Goal: Share content: Share content

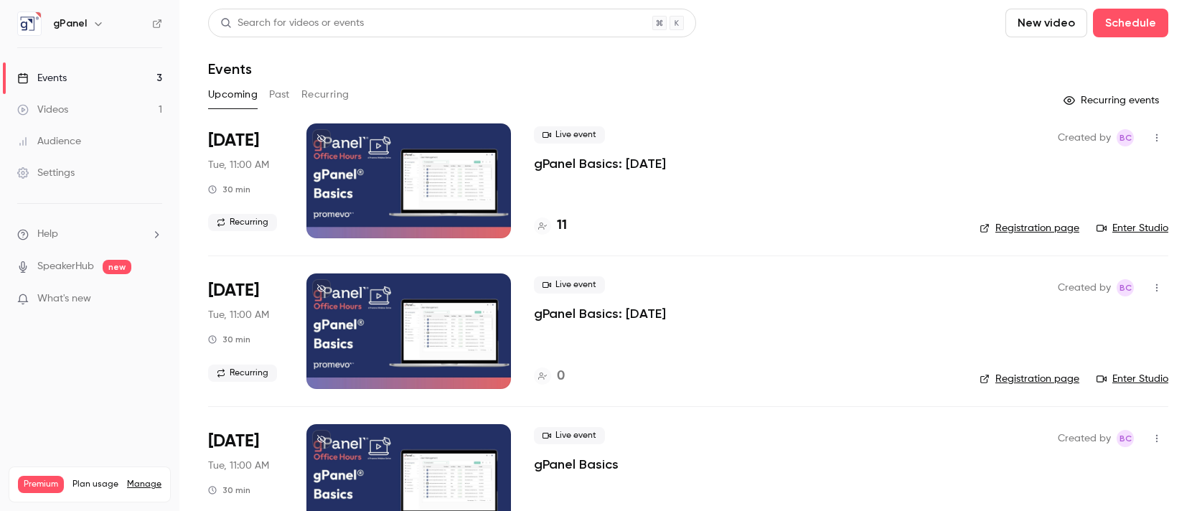
click at [52, 107] on div "Videos" at bounding box center [42, 110] width 51 height 14
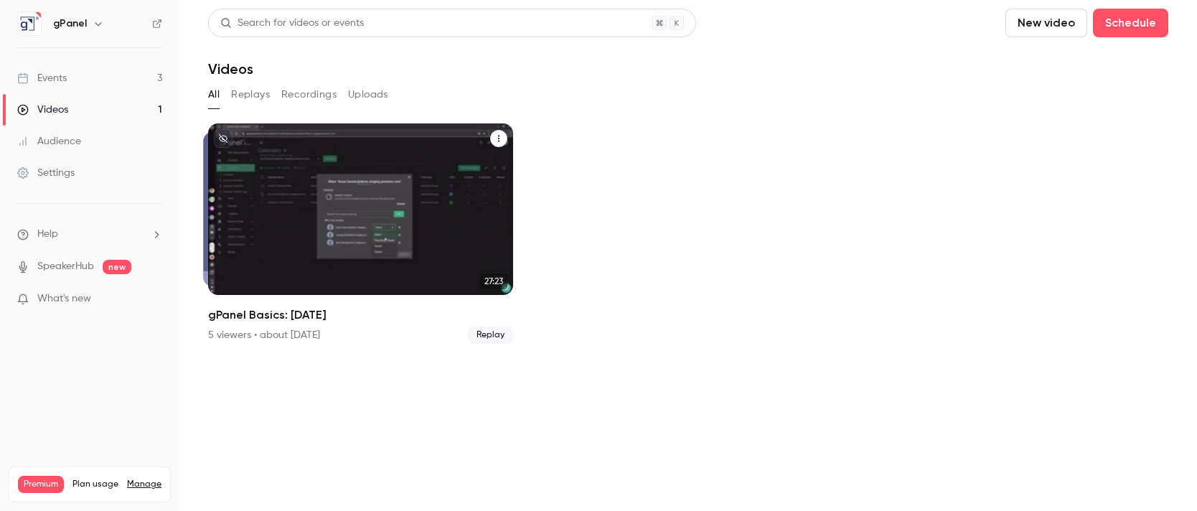
click at [497, 138] on icon "gPanel Basics: July 2025" at bounding box center [498, 138] width 9 height 9
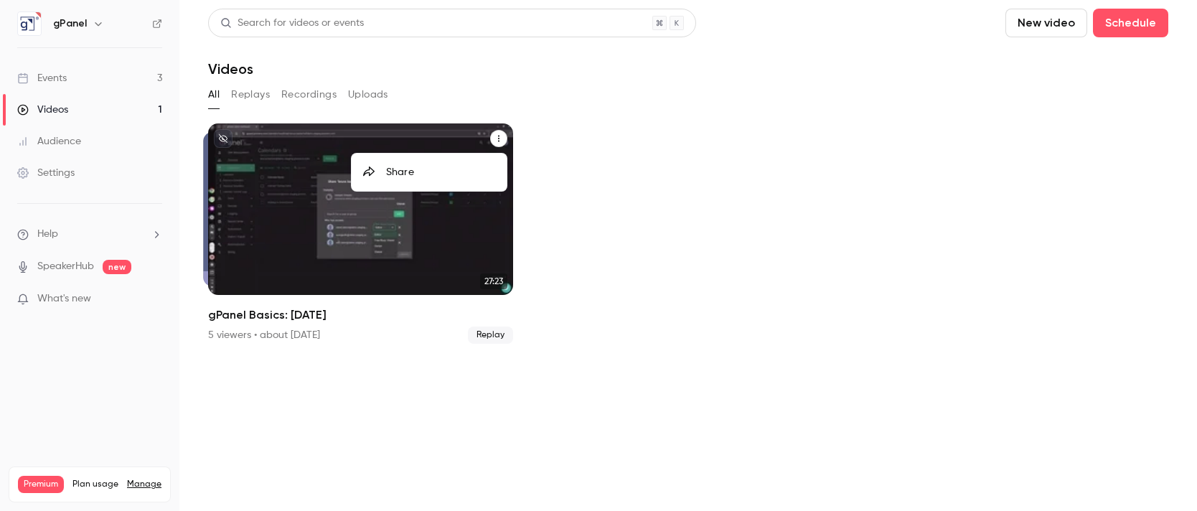
click at [455, 164] on li "Share" at bounding box center [429, 172] width 155 height 37
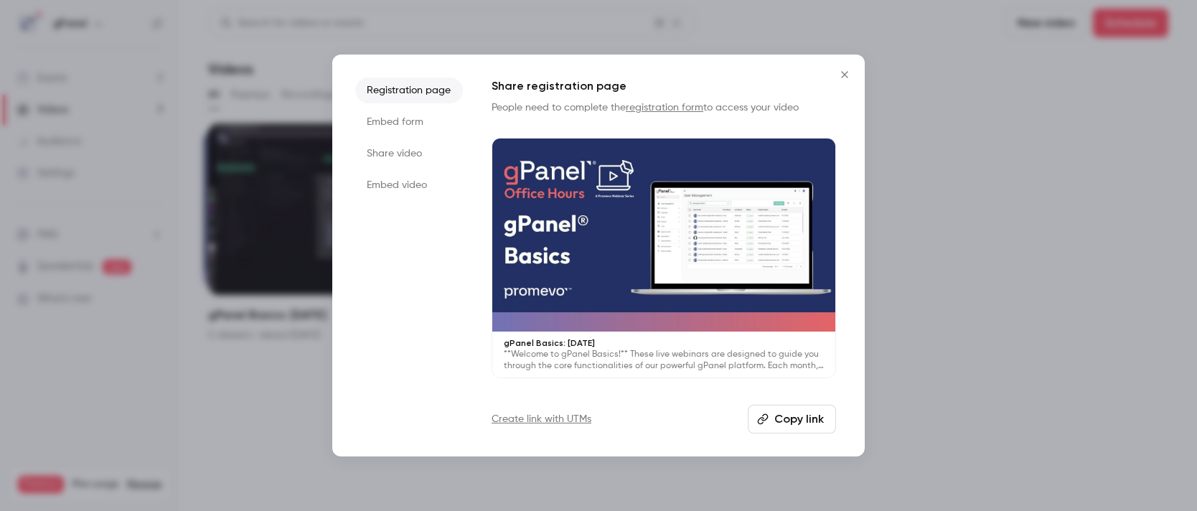
click at [385, 143] on li "Share video" at bounding box center [409, 154] width 108 height 26
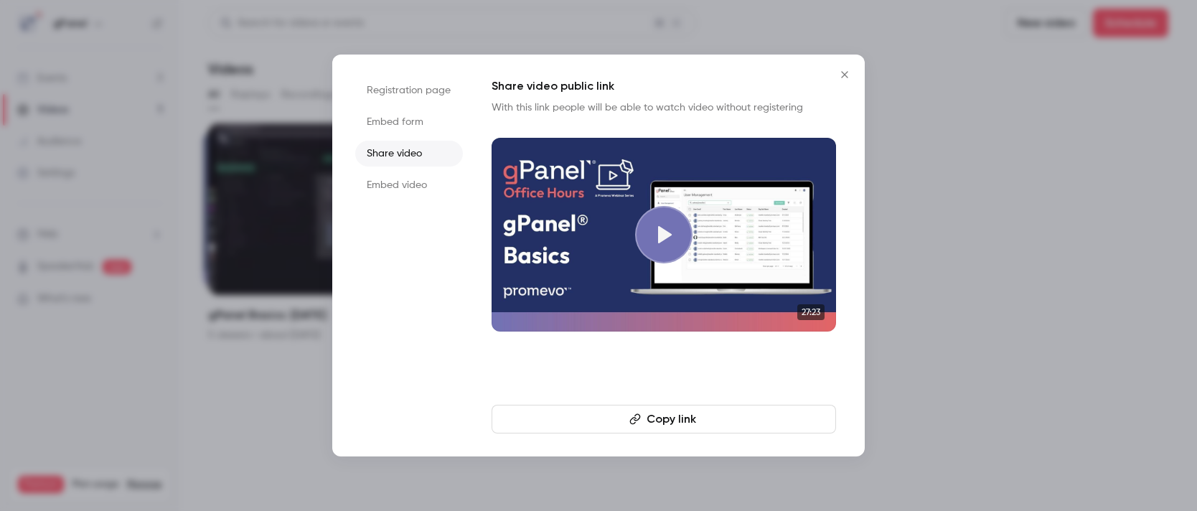
click at [673, 416] on button "Copy link" at bounding box center [664, 419] width 344 height 29
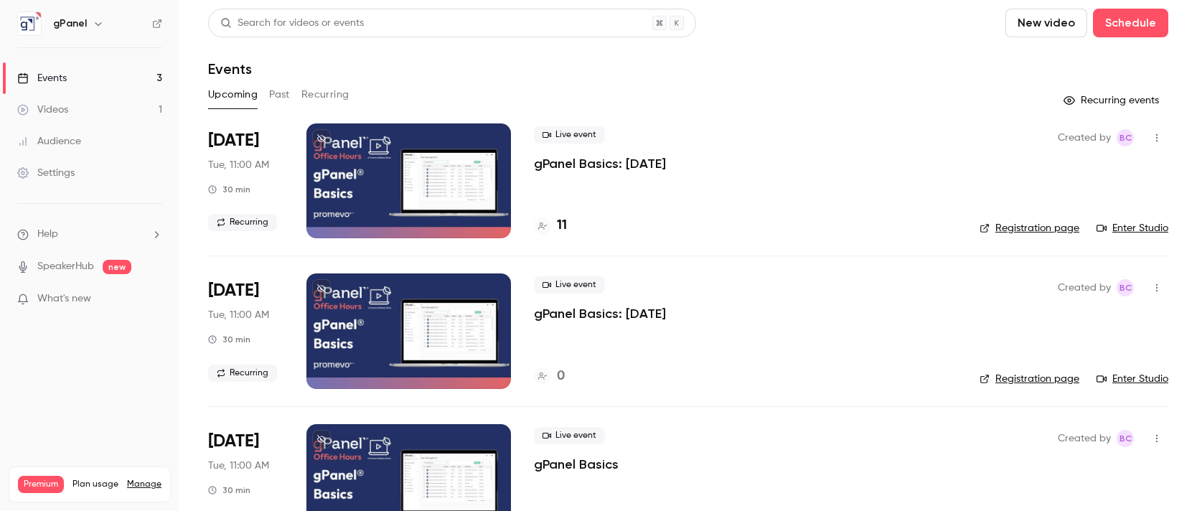
click at [1151, 140] on icon "button" at bounding box center [1156, 138] width 11 height 10
click at [860, 177] on div at bounding box center [598, 255] width 1197 height 511
click at [353, 165] on div at bounding box center [408, 180] width 205 height 115
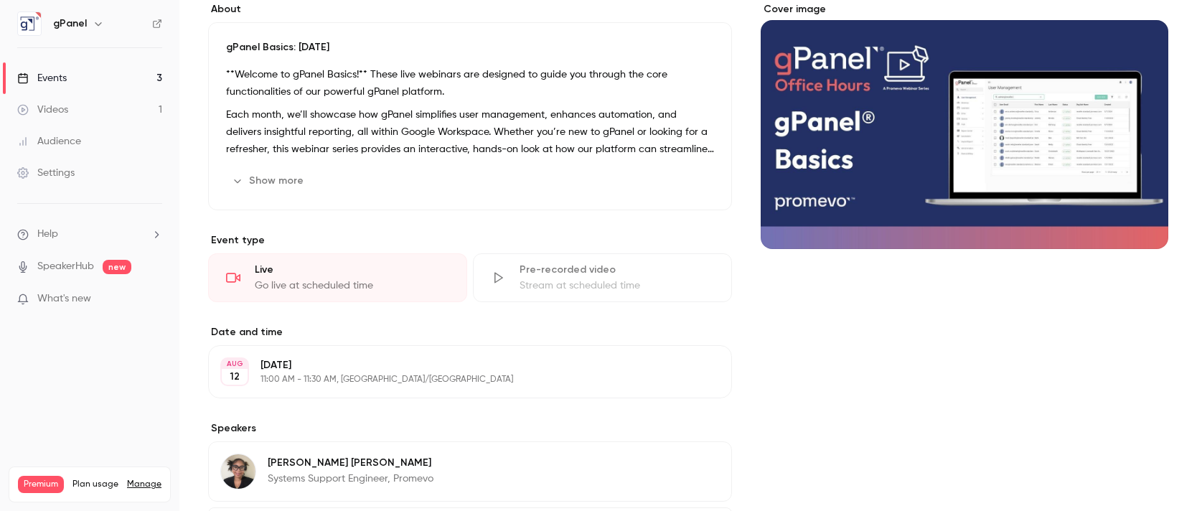
scroll to position [133, 0]
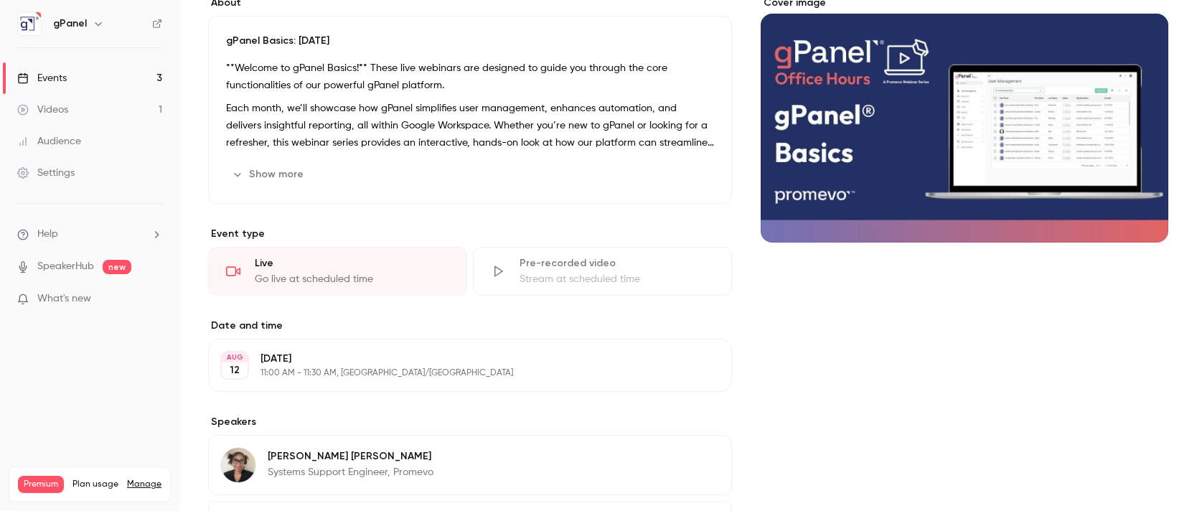
click at [687, 367] on button "Edit" at bounding box center [693, 365] width 52 height 23
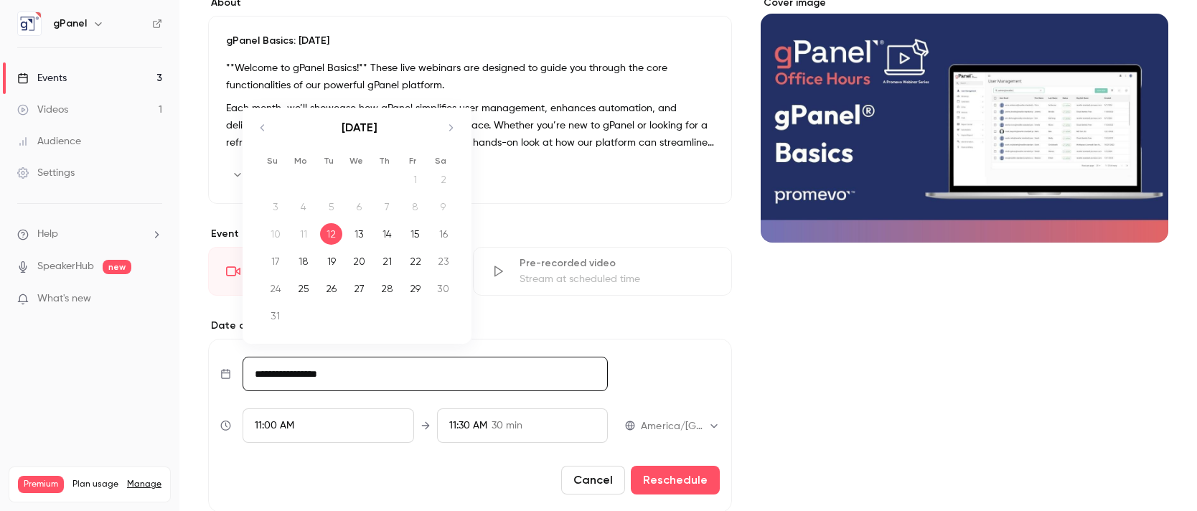
click at [292, 382] on input "**********" at bounding box center [425, 374] width 365 height 34
click at [329, 259] on div "19" at bounding box center [331, 261] width 22 height 22
type input "**********"
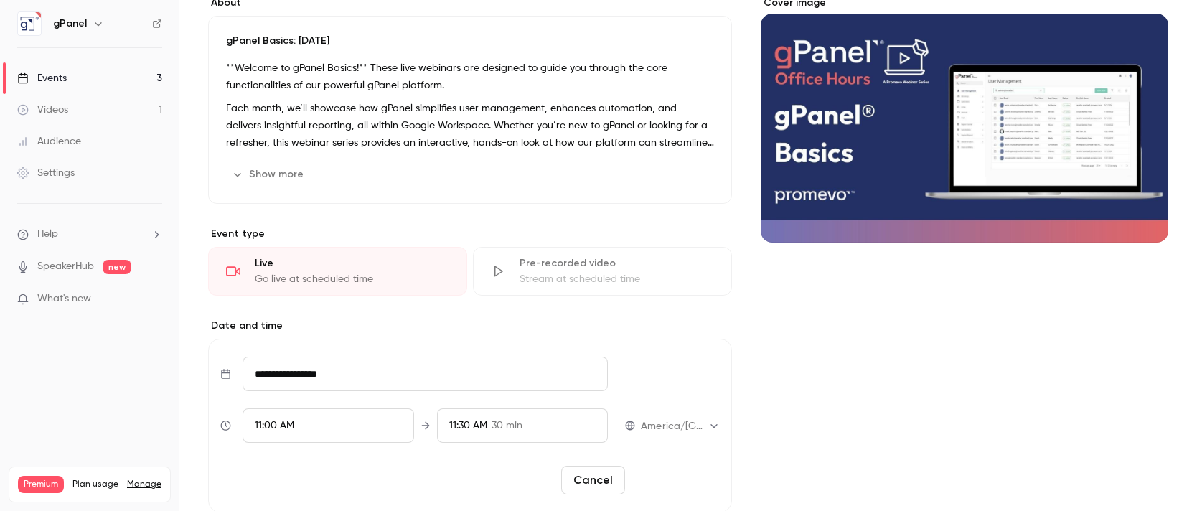
click at [675, 480] on button "Reschedule" at bounding box center [675, 480] width 89 height 29
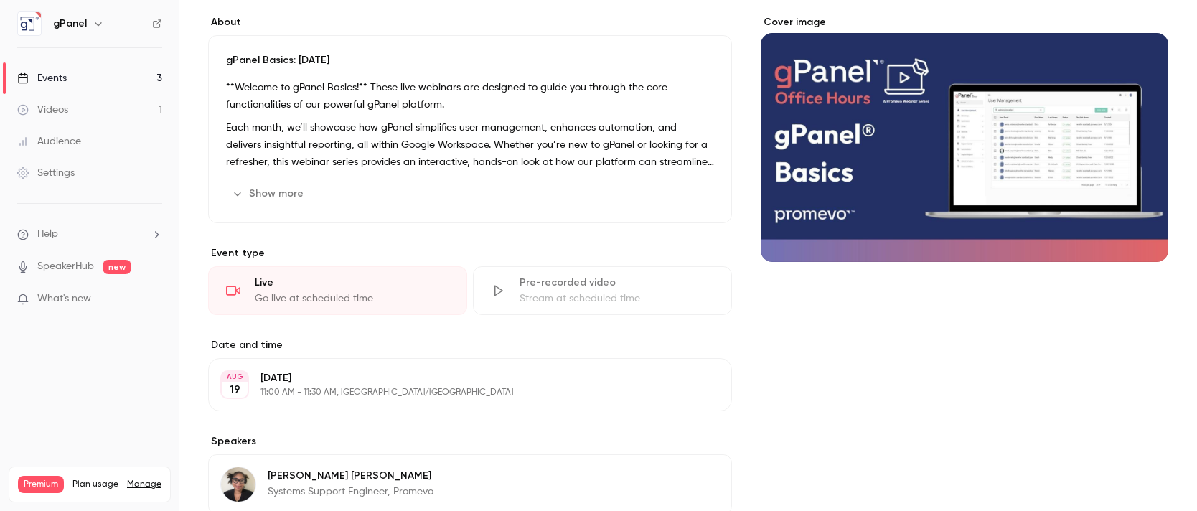
scroll to position [0, 0]
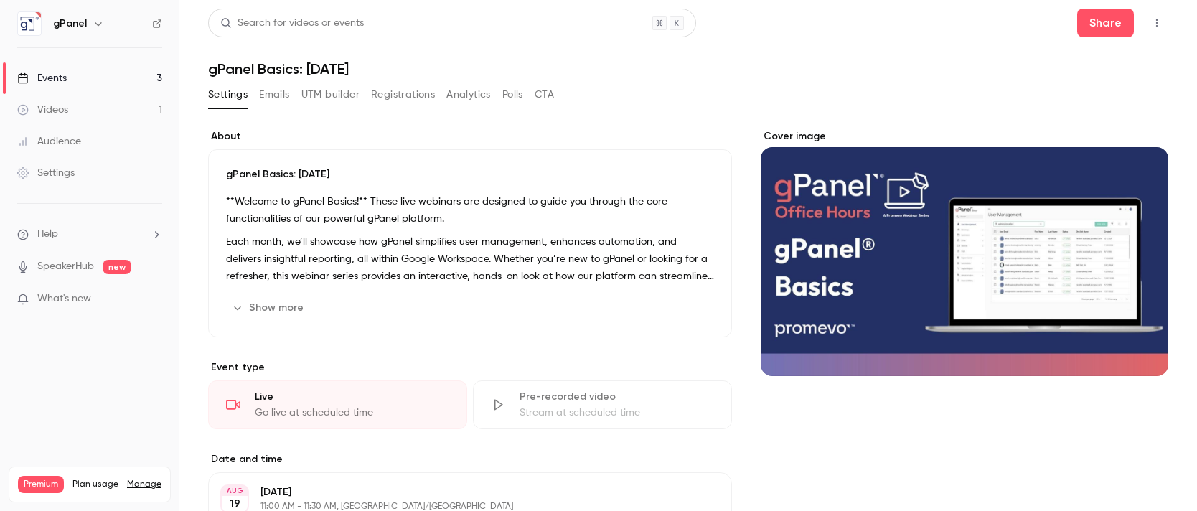
click at [270, 92] on button "Emails" at bounding box center [274, 94] width 30 height 23
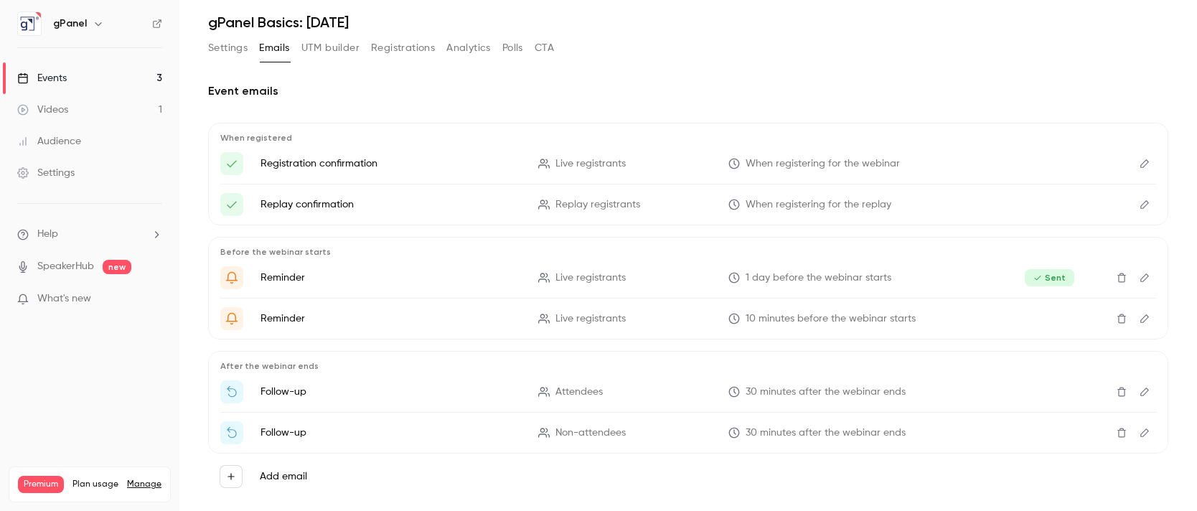
scroll to position [72, 0]
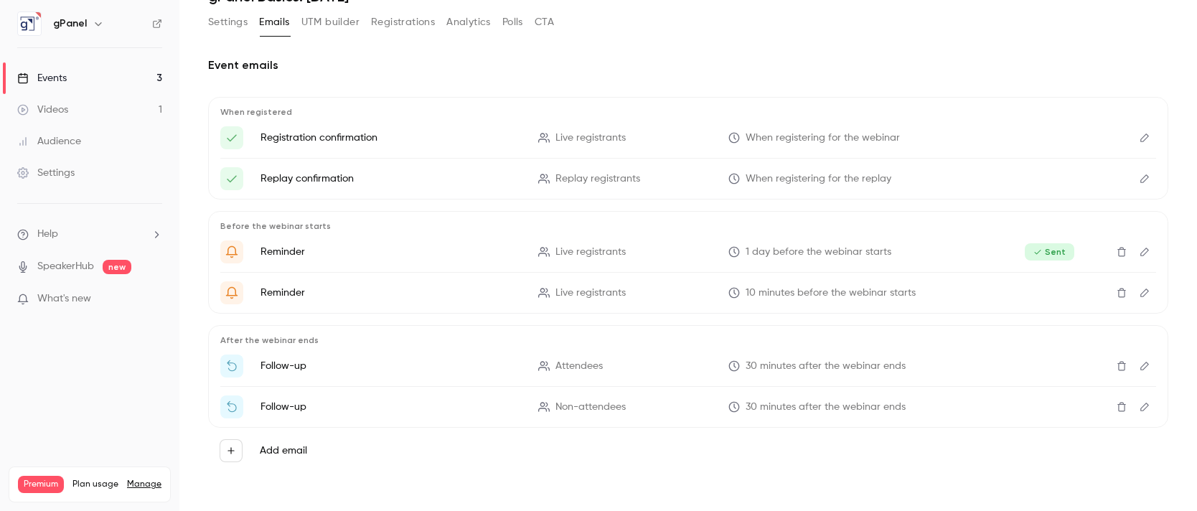
click at [234, 446] on icon "button" at bounding box center [231, 451] width 10 height 10
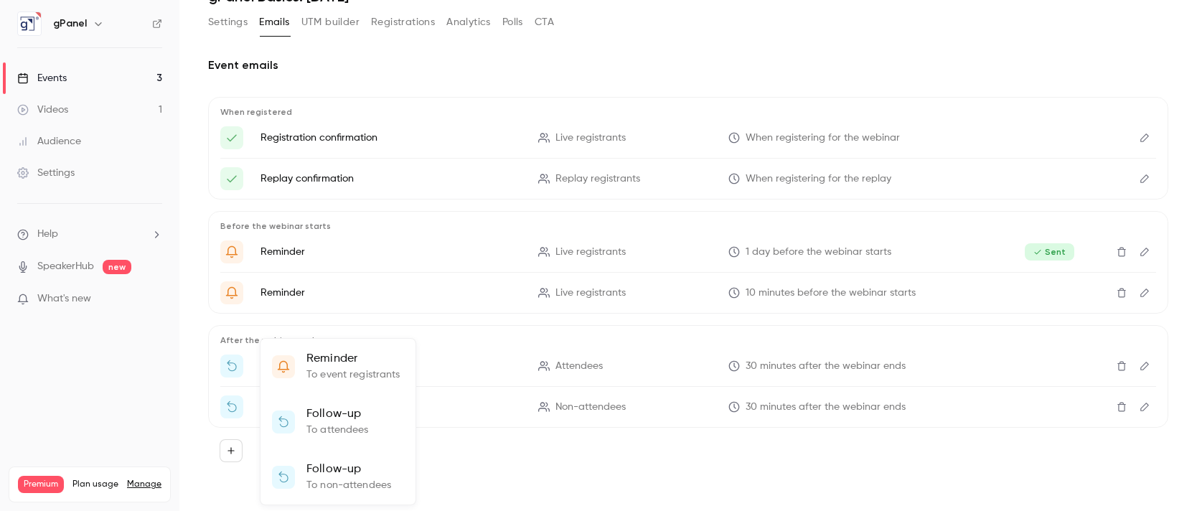
click at [195, 419] on div at bounding box center [598, 255] width 1197 height 511
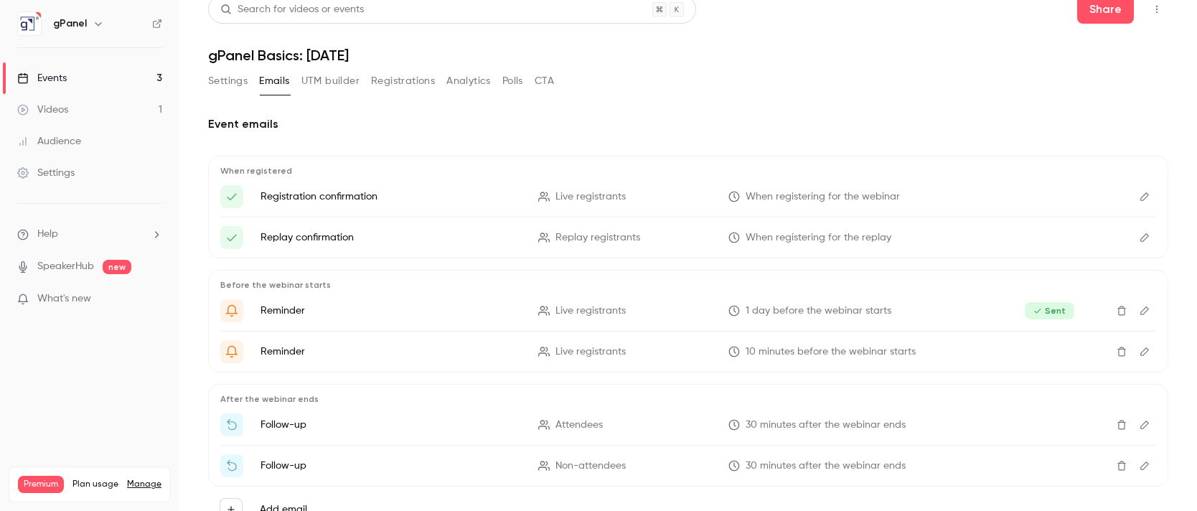
scroll to position [0, 0]
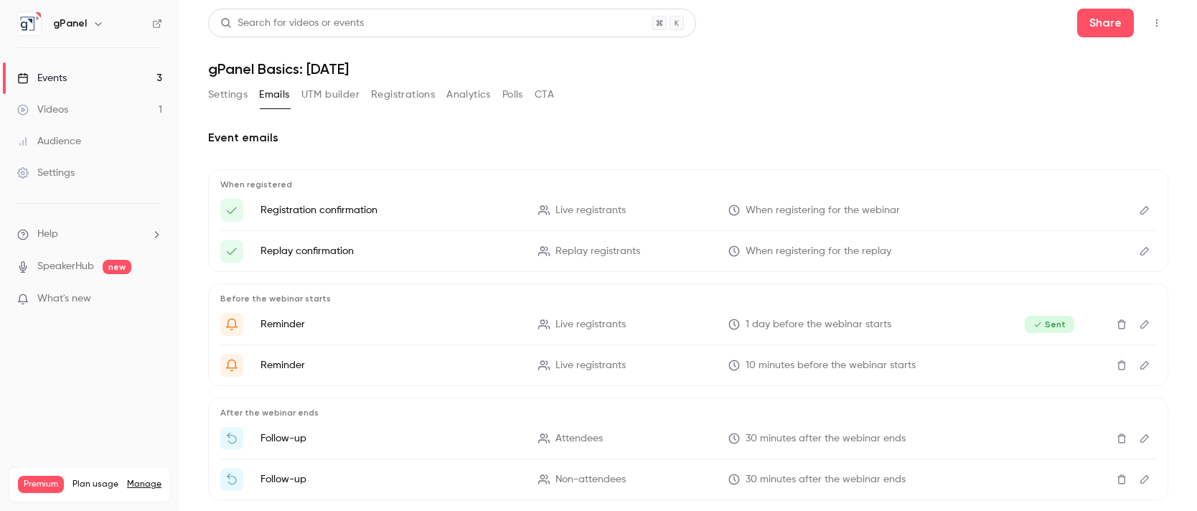
click at [1151, 22] on icon "button" at bounding box center [1156, 23] width 11 height 10
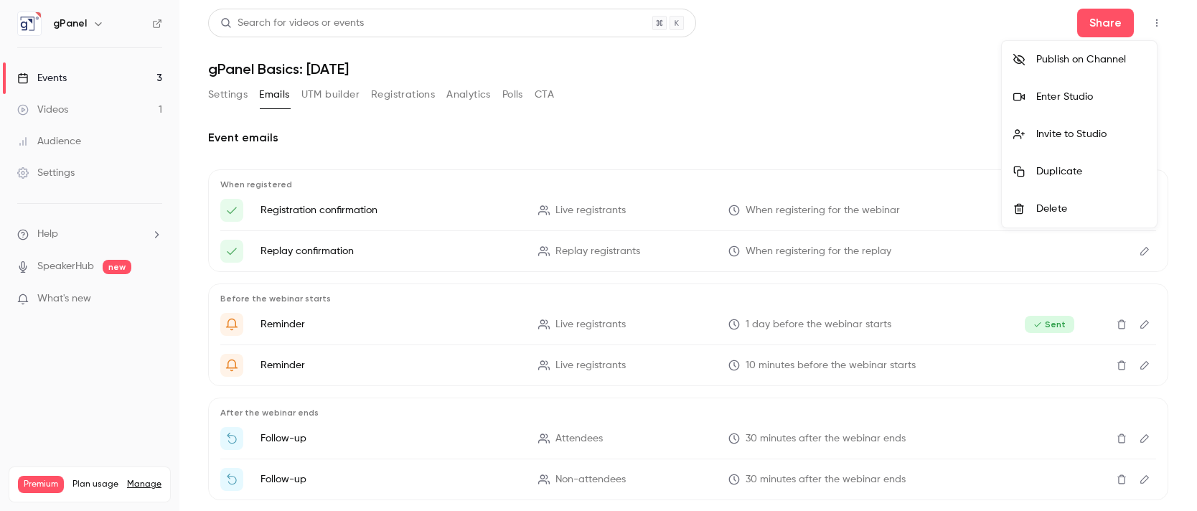
click at [835, 76] on div at bounding box center [598, 255] width 1197 height 511
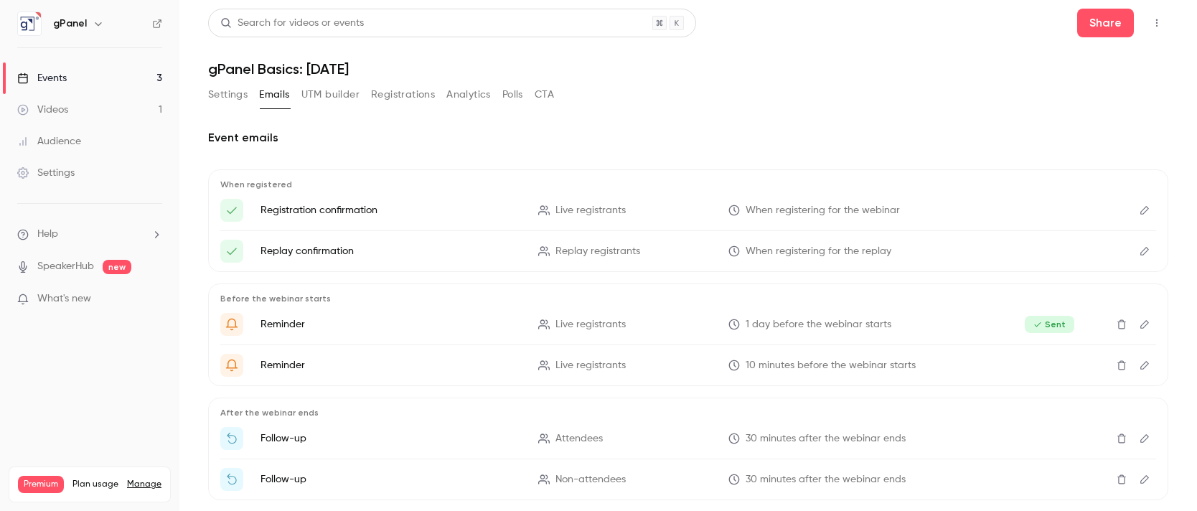
click at [339, 101] on button "UTM builder" at bounding box center [330, 94] width 58 height 23
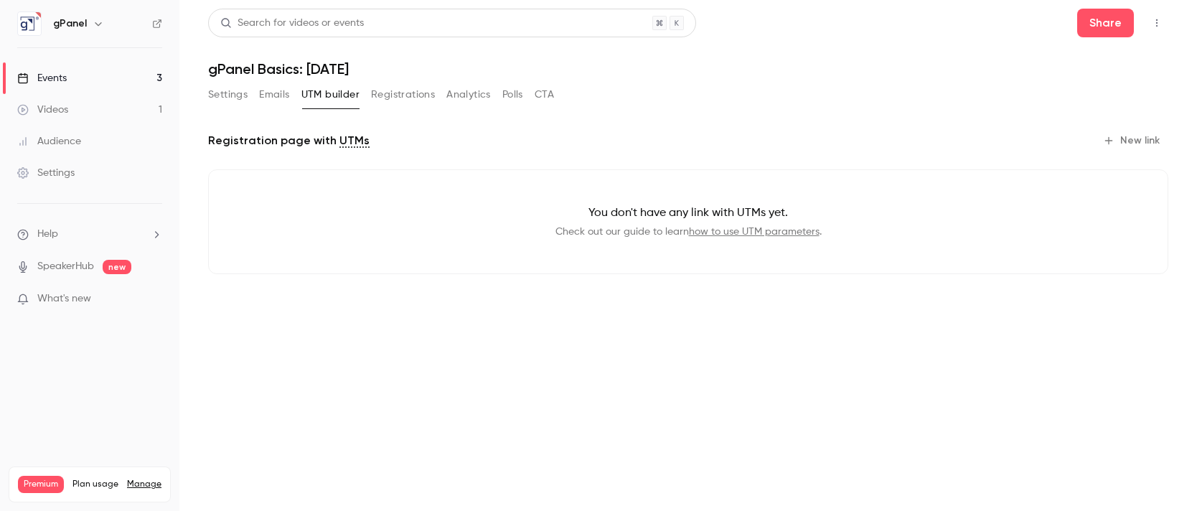
click at [268, 93] on button "Emails" at bounding box center [274, 94] width 30 height 23
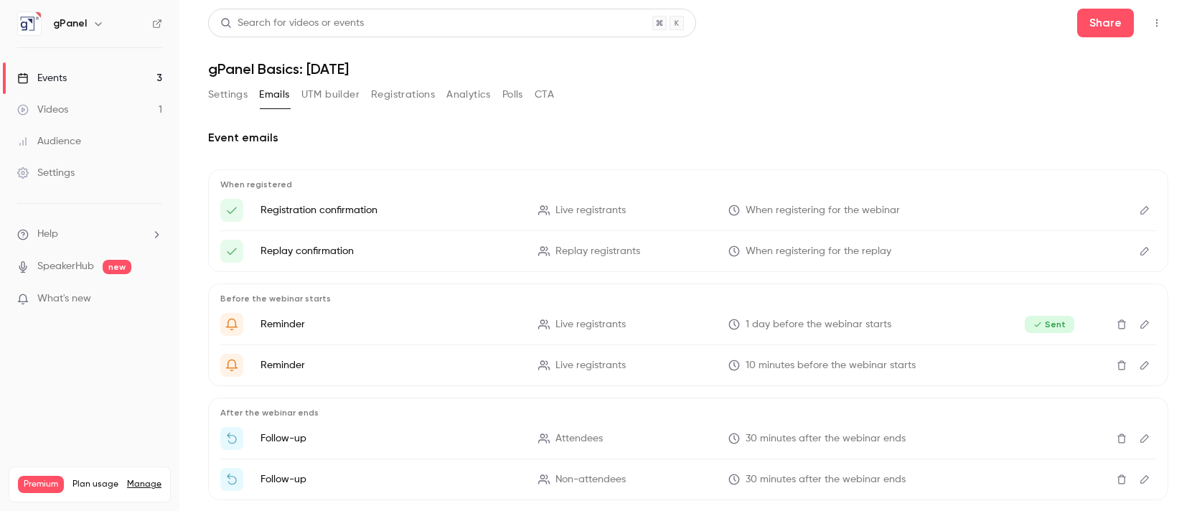
click at [97, 20] on icon "button" at bounding box center [98, 23] width 11 height 11
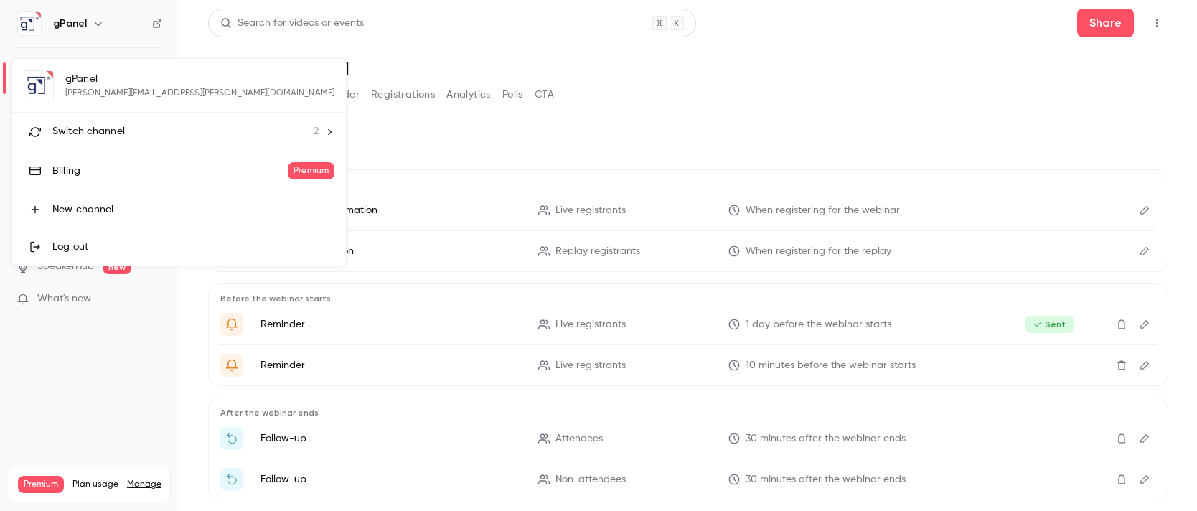
click at [97, 20] on div at bounding box center [598, 255] width 1197 height 511
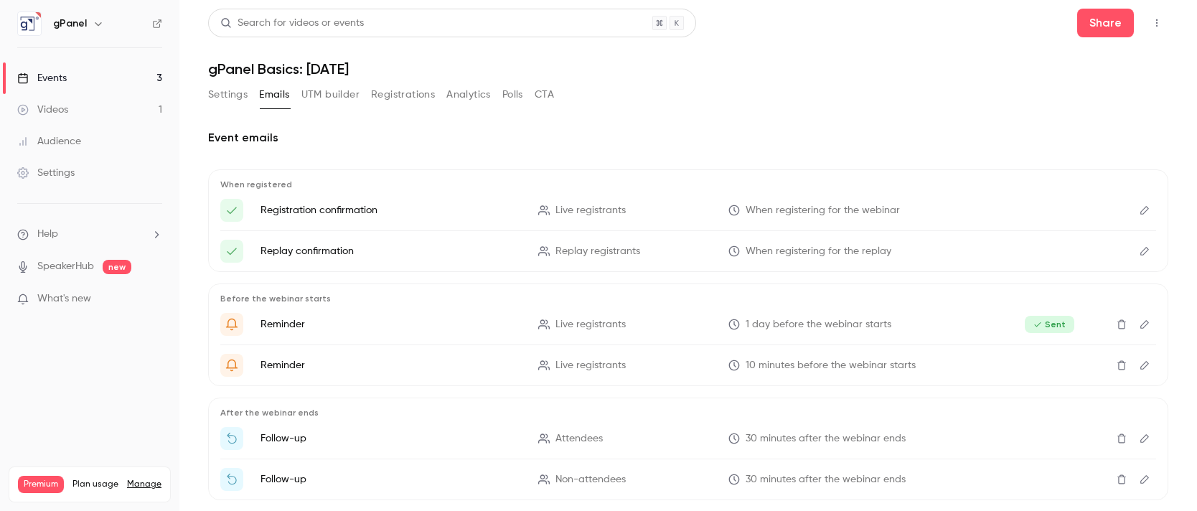
click at [47, 72] on div "Events" at bounding box center [42, 78] width 50 height 14
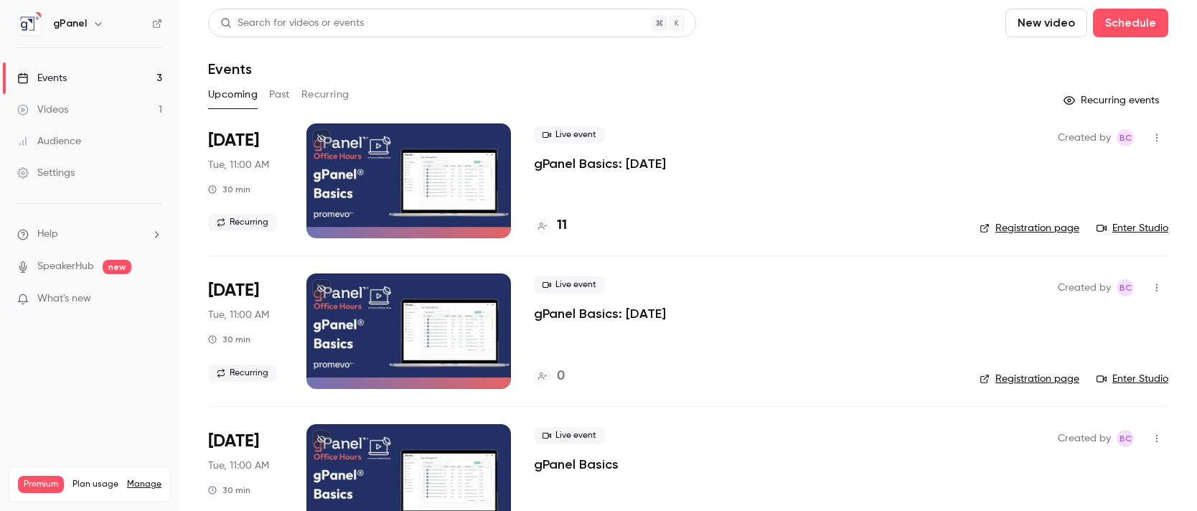
click at [275, 94] on button "Past" at bounding box center [279, 94] width 21 height 23
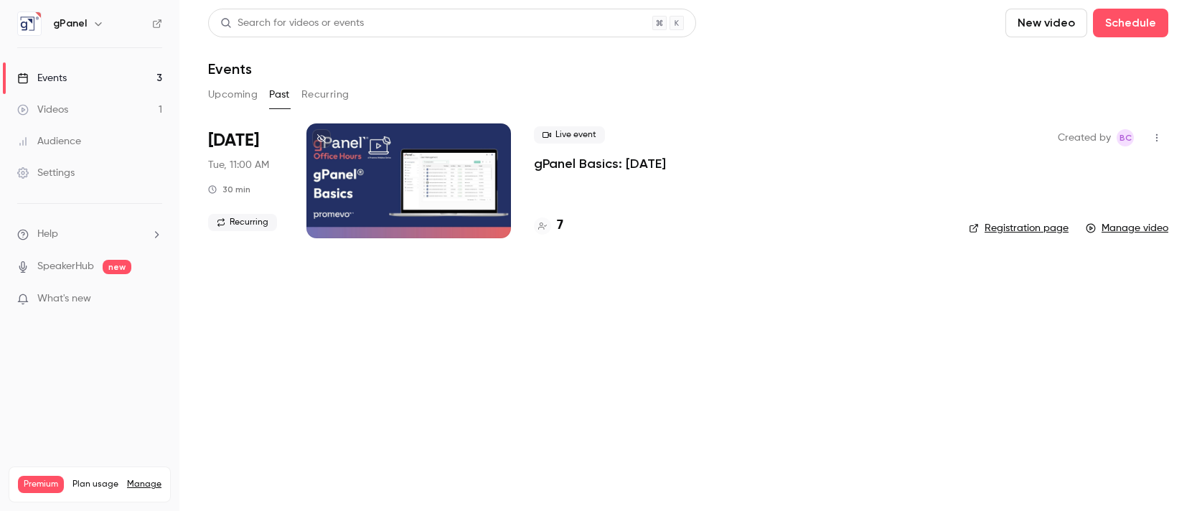
click at [1161, 142] on icon "button" at bounding box center [1156, 138] width 11 height 10
click at [1161, 142] on div at bounding box center [598, 255] width 1197 height 511
click at [1117, 224] on link "Manage video" at bounding box center [1127, 228] width 83 height 14
click at [392, 187] on div at bounding box center [408, 180] width 205 height 115
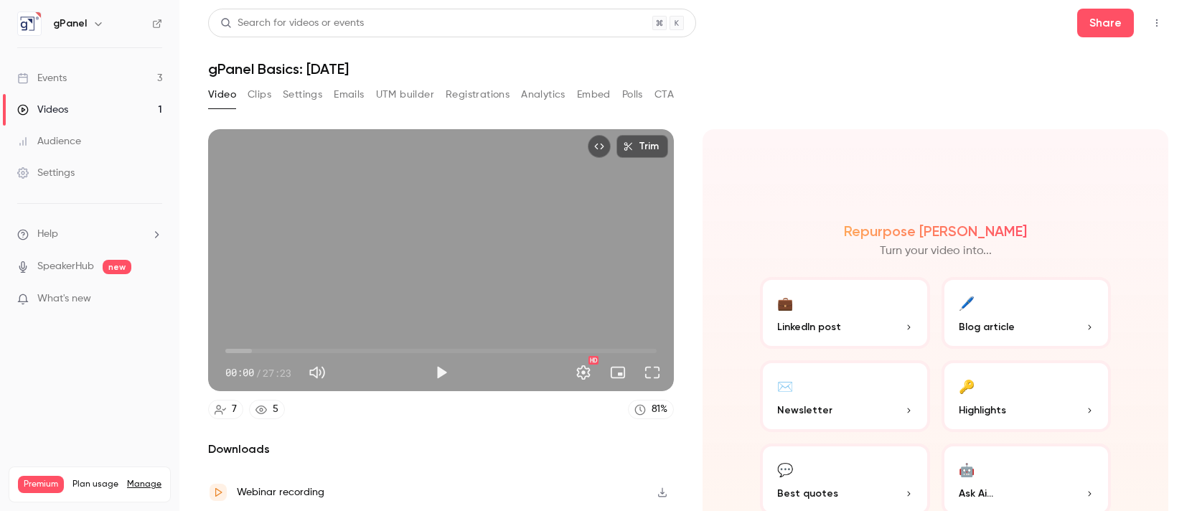
click at [347, 95] on button "Emails" at bounding box center [349, 94] width 30 height 23
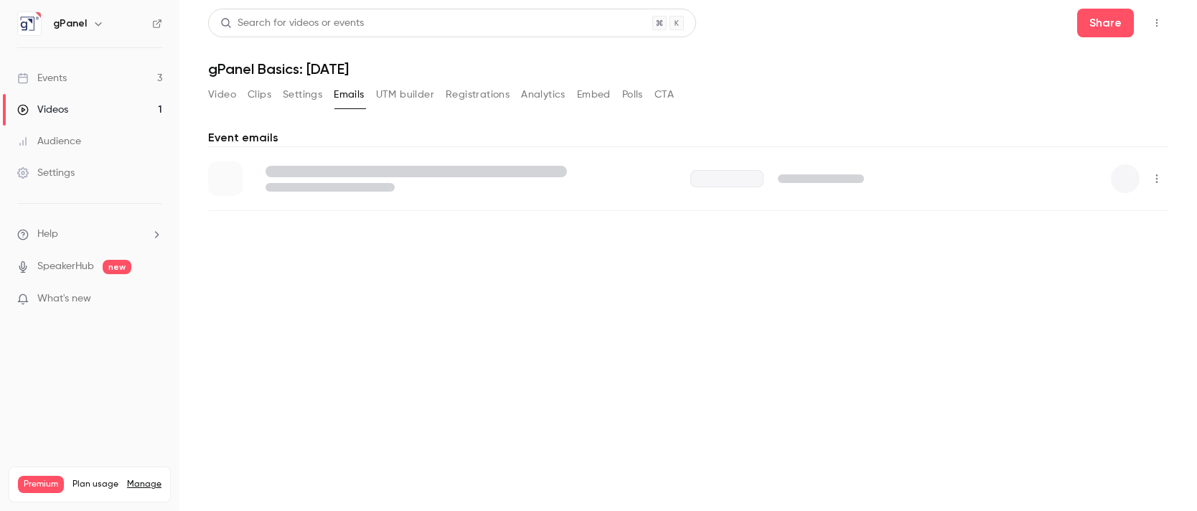
click at [294, 93] on button "Settings" at bounding box center [302, 94] width 39 height 23
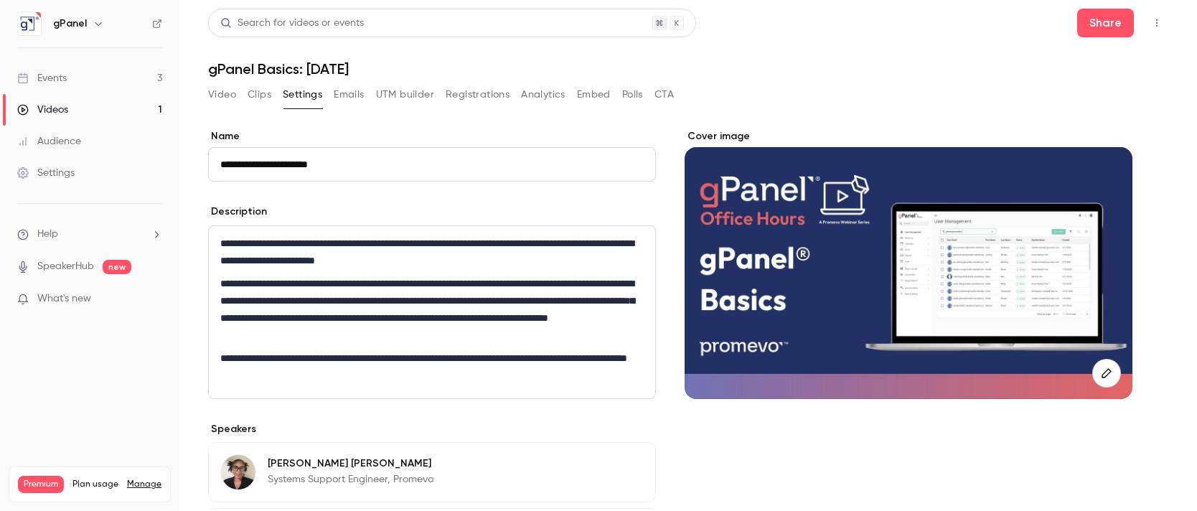
click at [235, 106] on div "Video Clips Settings Emails UTM builder Registrations Analytics Embed Polls CTA" at bounding box center [441, 97] width 466 height 29
click at [220, 83] on button "Video" at bounding box center [222, 94] width 28 height 23
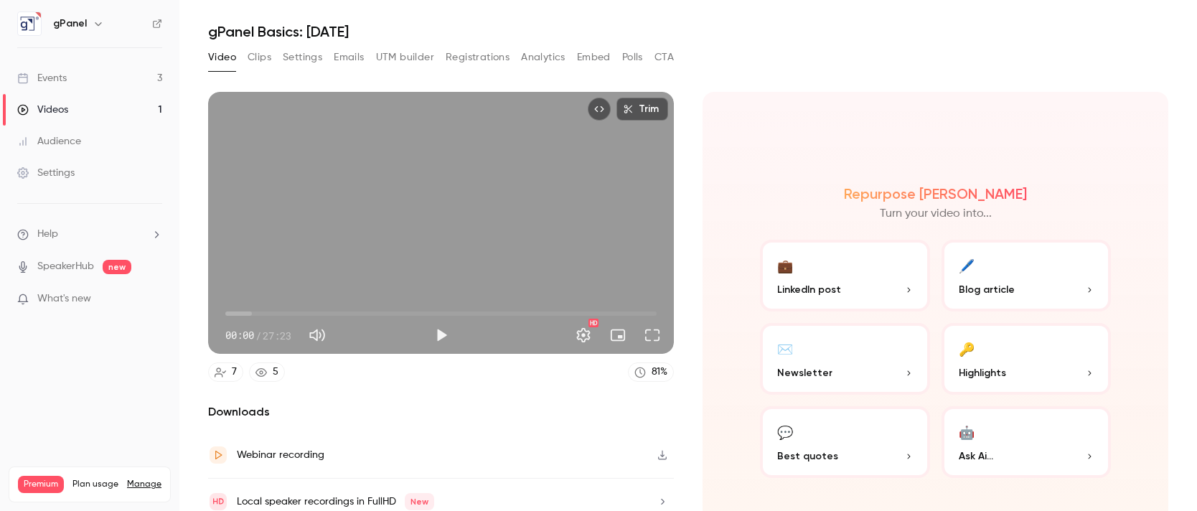
scroll to position [95, 0]
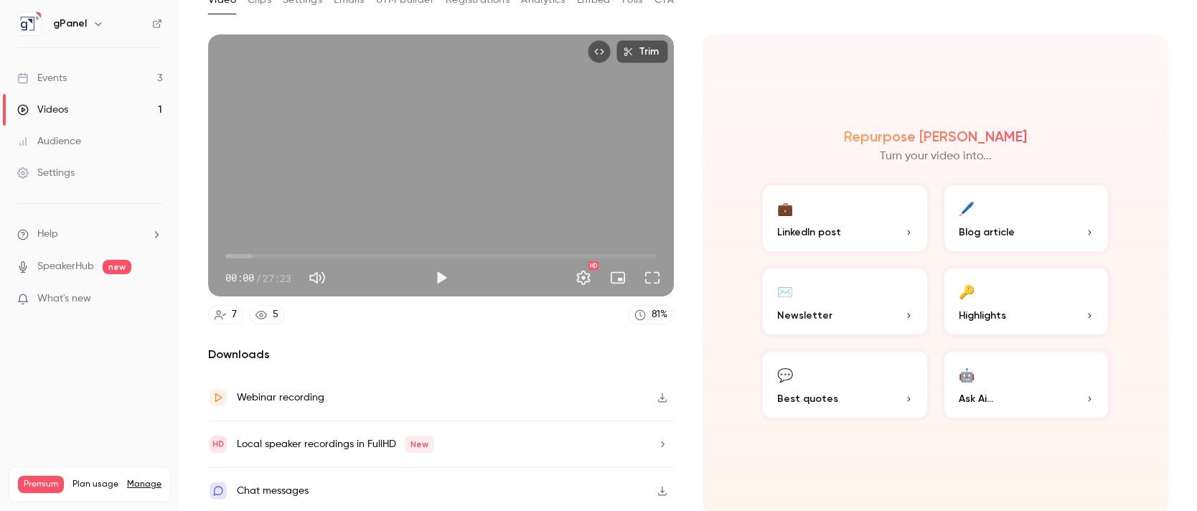
click at [65, 107] on div "Videos" at bounding box center [42, 110] width 51 height 14
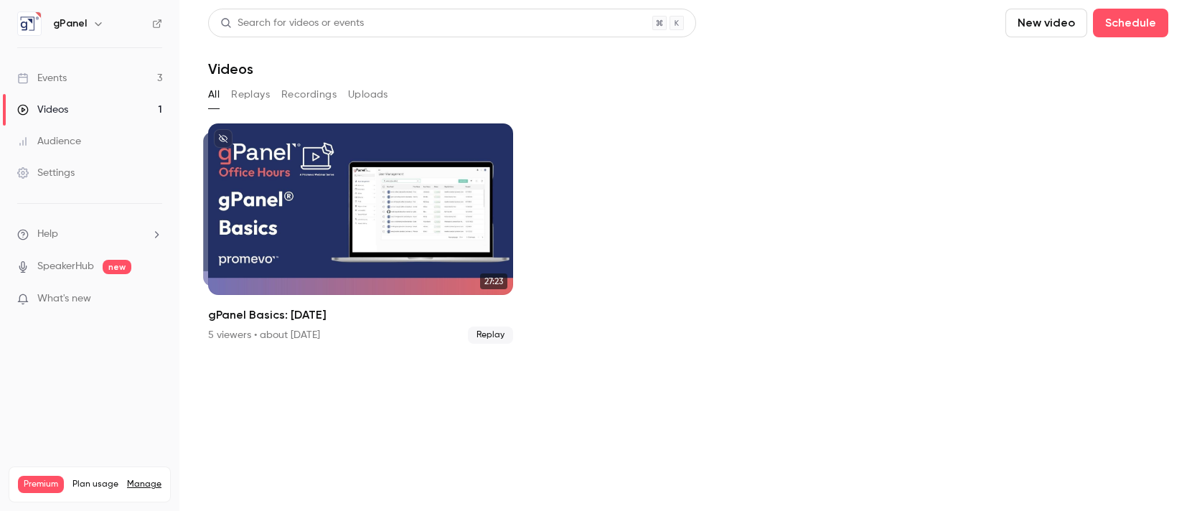
click at [279, 99] on div "All Replays Recordings Uploads" at bounding box center [688, 94] width 960 height 23
click at [295, 97] on button "Recordings" at bounding box center [308, 94] width 55 height 23
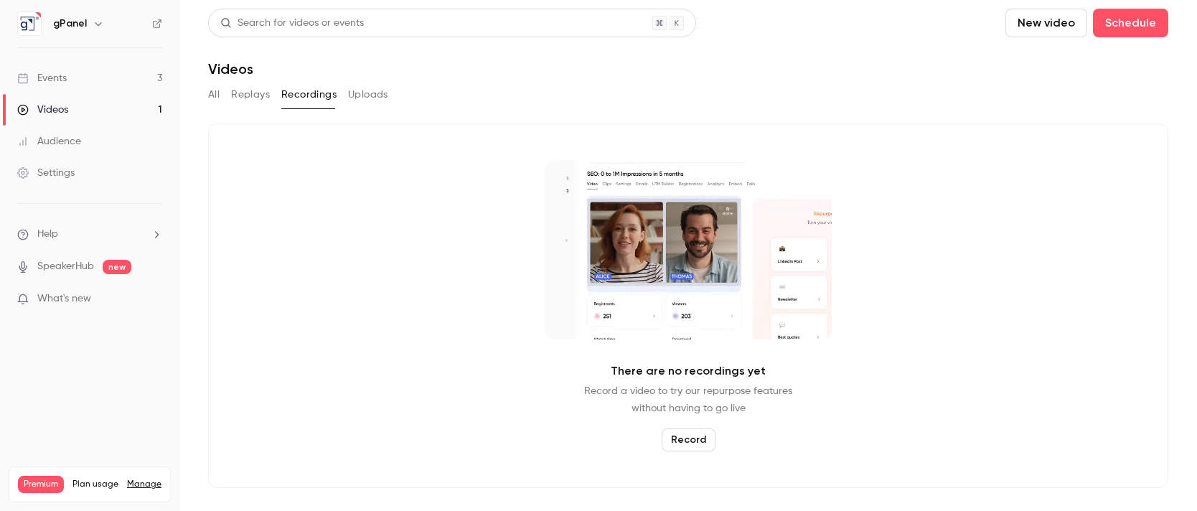
click at [254, 95] on button "Replays" at bounding box center [250, 94] width 39 height 23
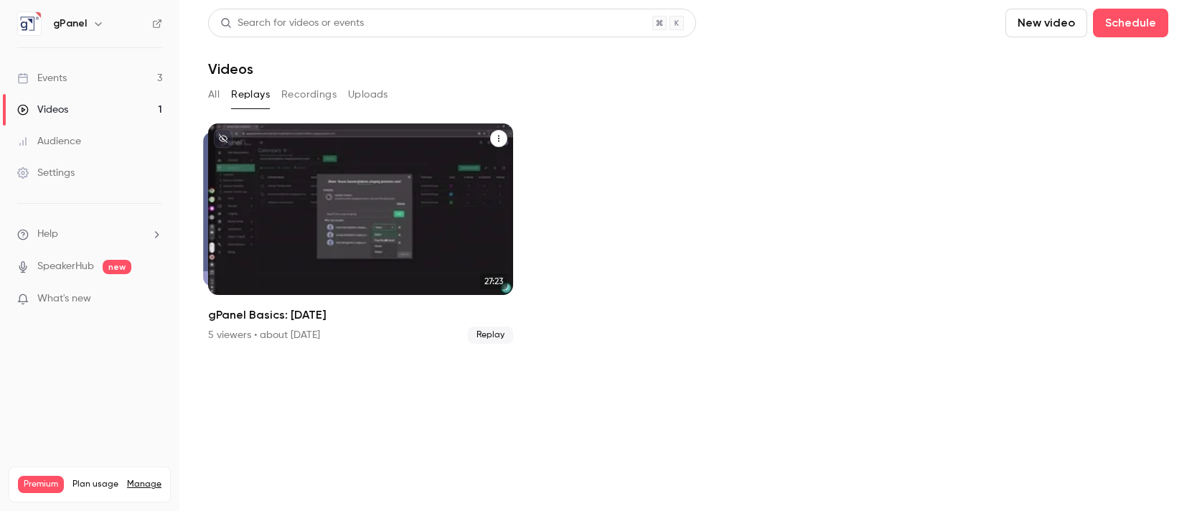
click at [278, 189] on div "gPanel Basics: July 2025" at bounding box center [360, 209] width 305 height 172
click at [493, 139] on button "gPanel Basics: July 2025" at bounding box center [498, 138] width 17 height 17
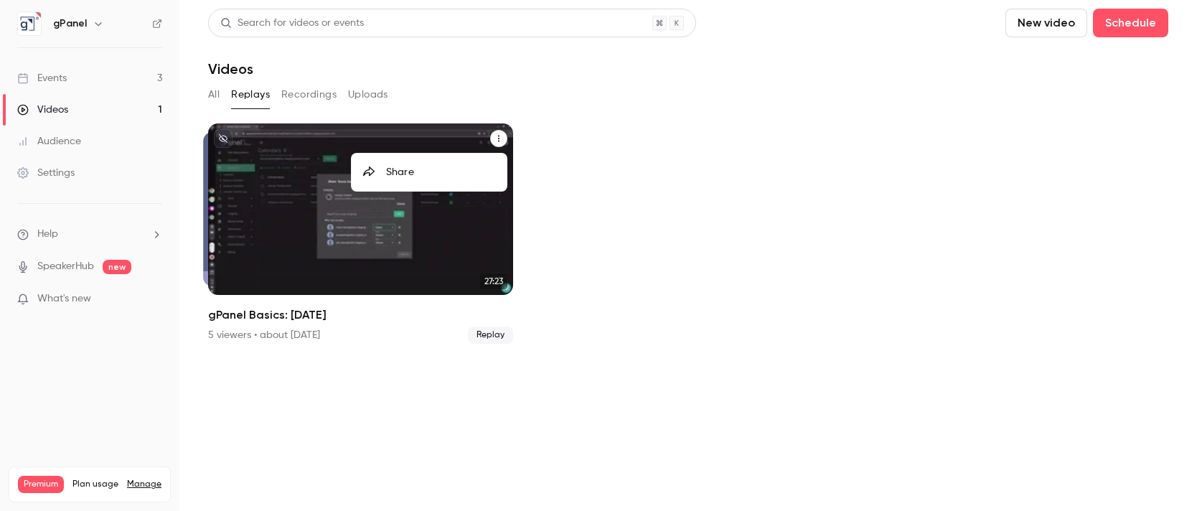
click at [426, 179] on li "Share" at bounding box center [429, 172] width 155 height 37
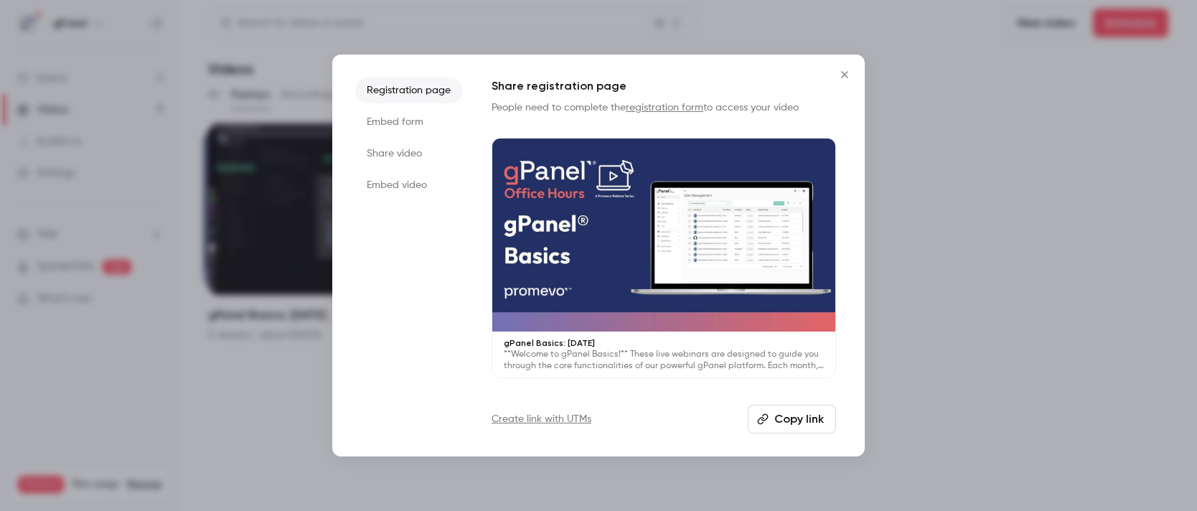
click at [407, 156] on li "Share video" at bounding box center [409, 154] width 108 height 26
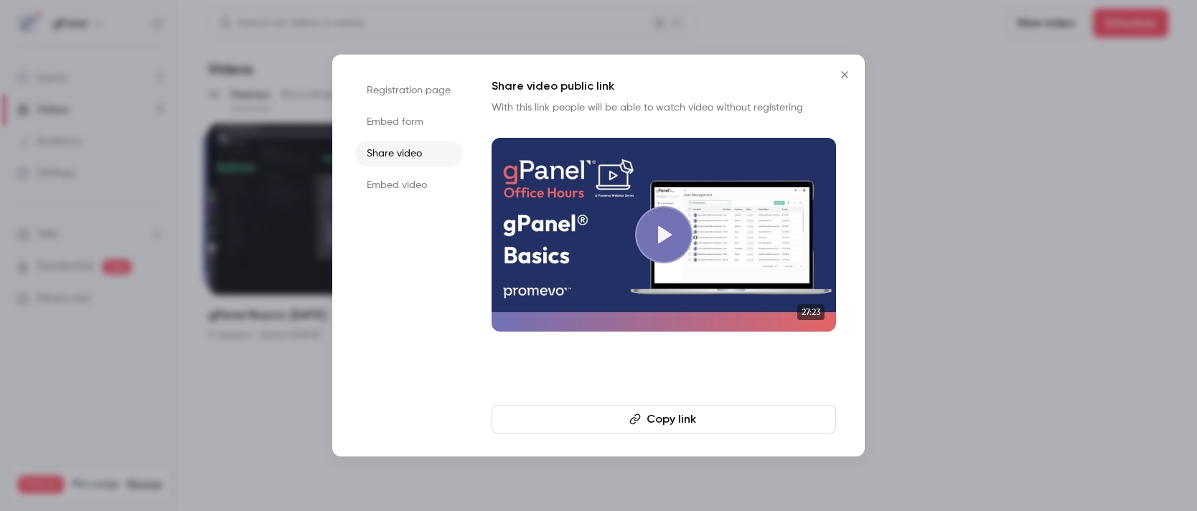
click at [685, 418] on button "Copy link" at bounding box center [664, 419] width 344 height 29
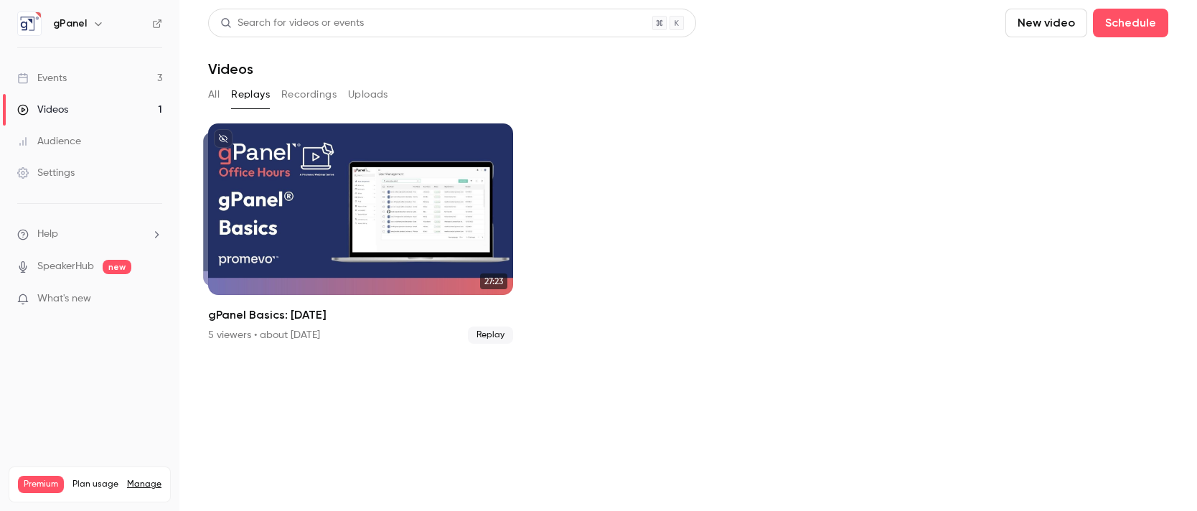
click at [59, 78] on div "Events" at bounding box center [42, 78] width 50 height 14
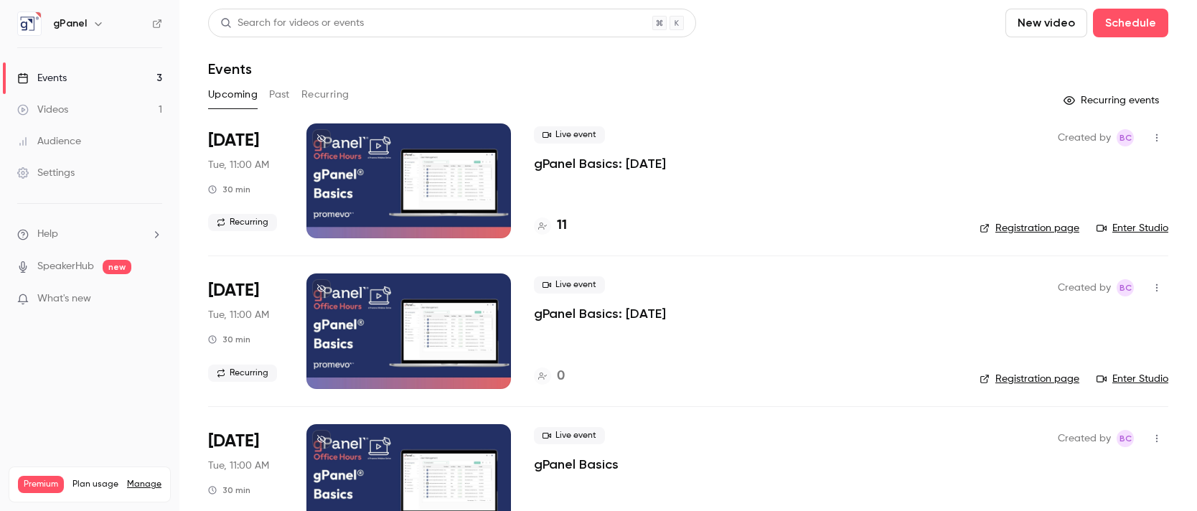
click at [1151, 139] on icon "button" at bounding box center [1156, 138] width 11 height 10
click at [789, 75] on div at bounding box center [598, 255] width 1197 height 511
click at [1103, 228] on link "Enter Studio" at bounding box center [1133, 228] width 72 height 14
